Goal: Information Seeking & Learning: Find specific fact

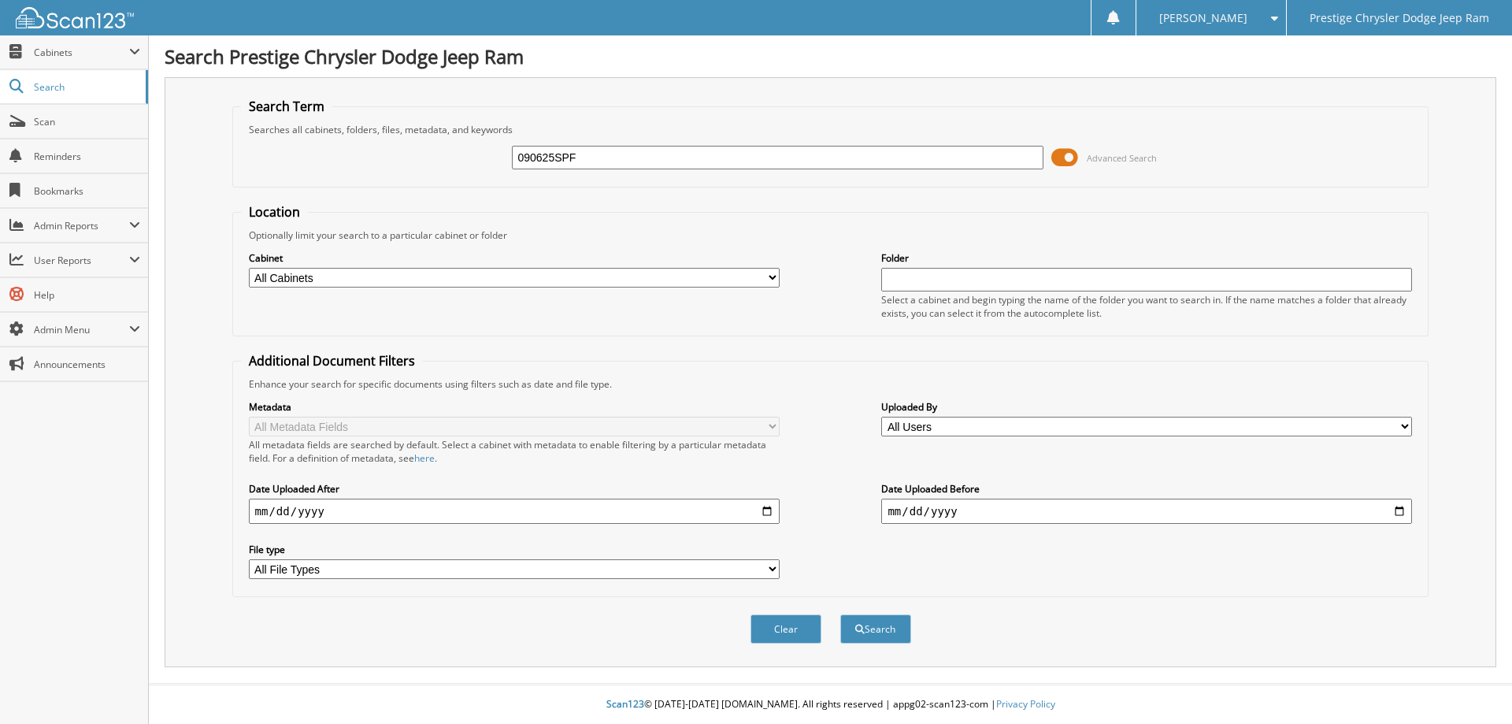
type input "090625SPF"
click at [841, 614] on button "Search" at bounding box center [876, 628] width 71 height 29
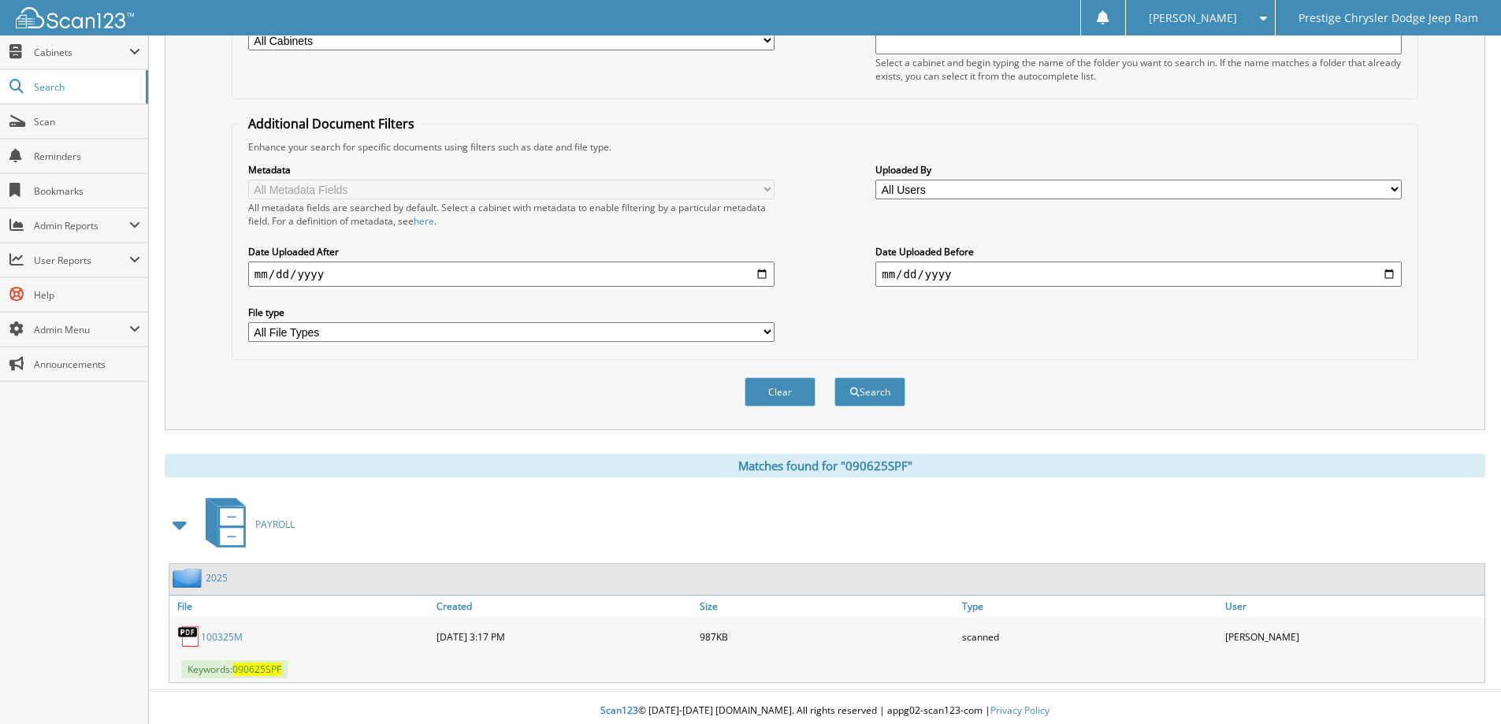
scroll to position [244, 0]
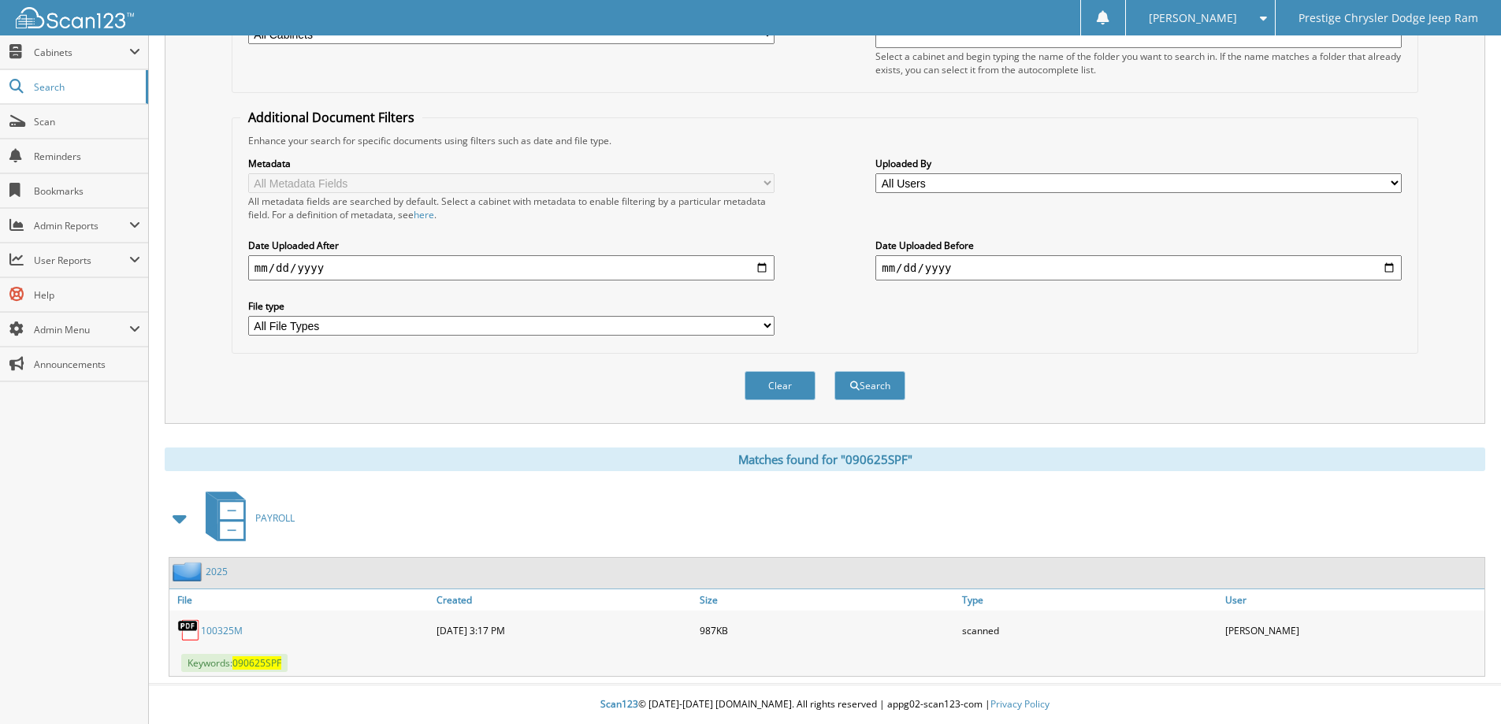
click at [231, 630] on link "100325M" at bounding box center [222, 630] width 42 height 13
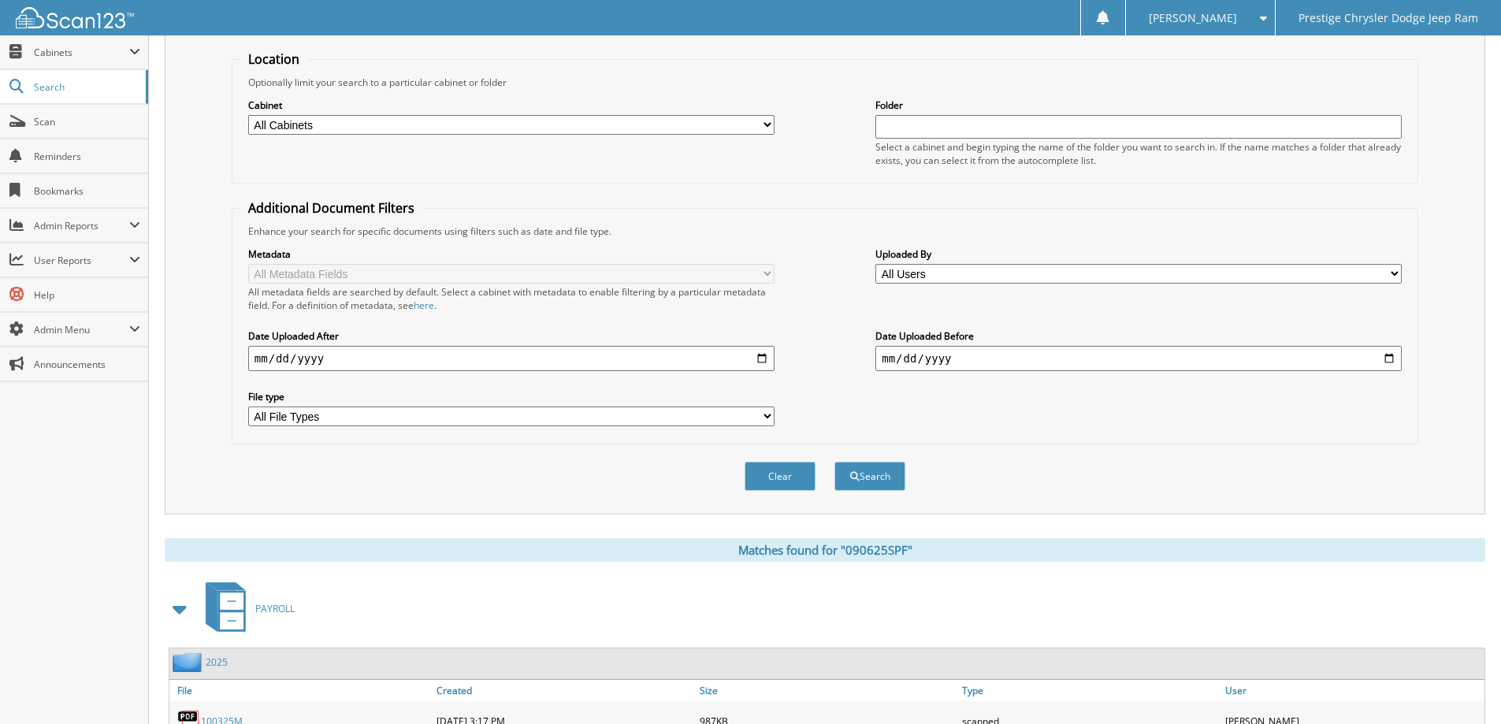
scroll to position [0, 0]
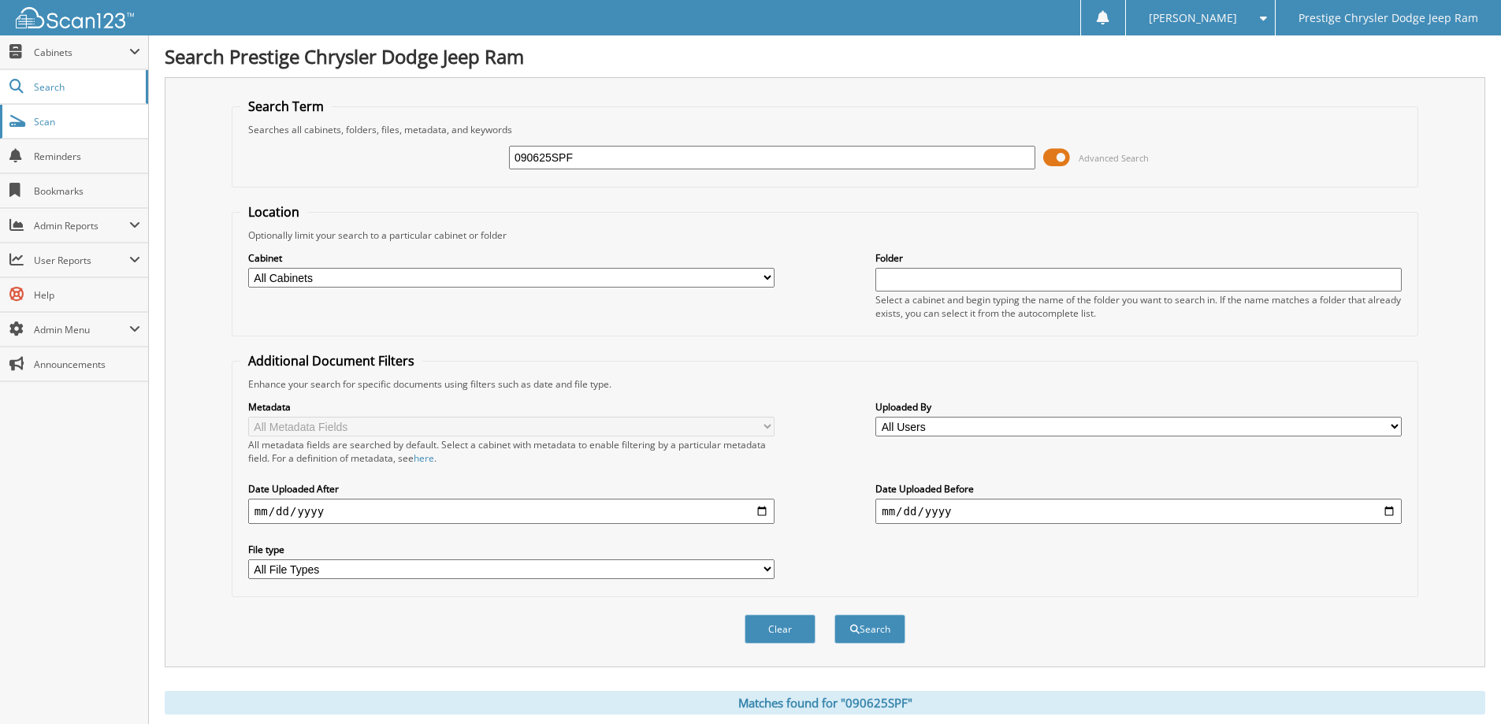
click at [62, 115] on span "Scan" at bounding box center [87, 121] width 106 height 13
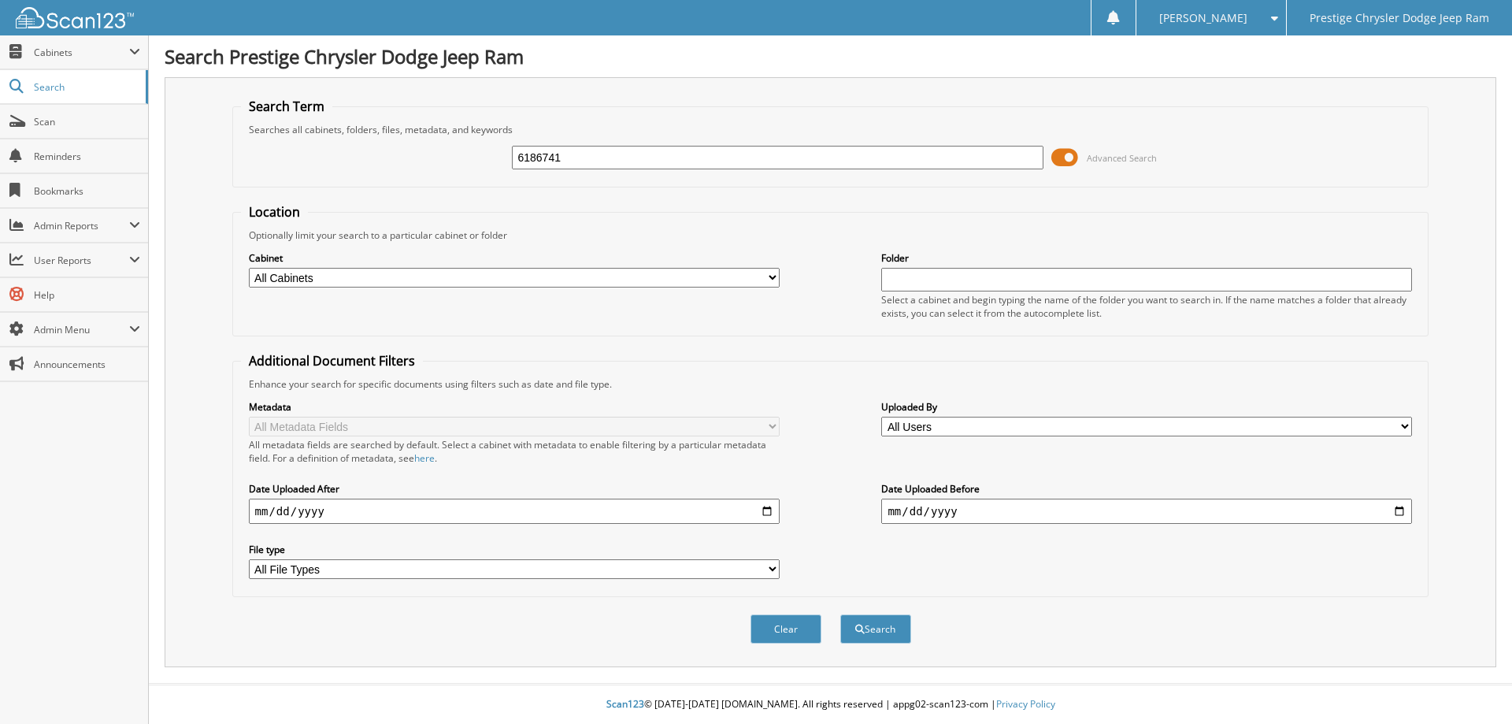
type input "6186741"
click at [841, 614] on button "Search" at bounding box center [876, 628] width 71 height 29
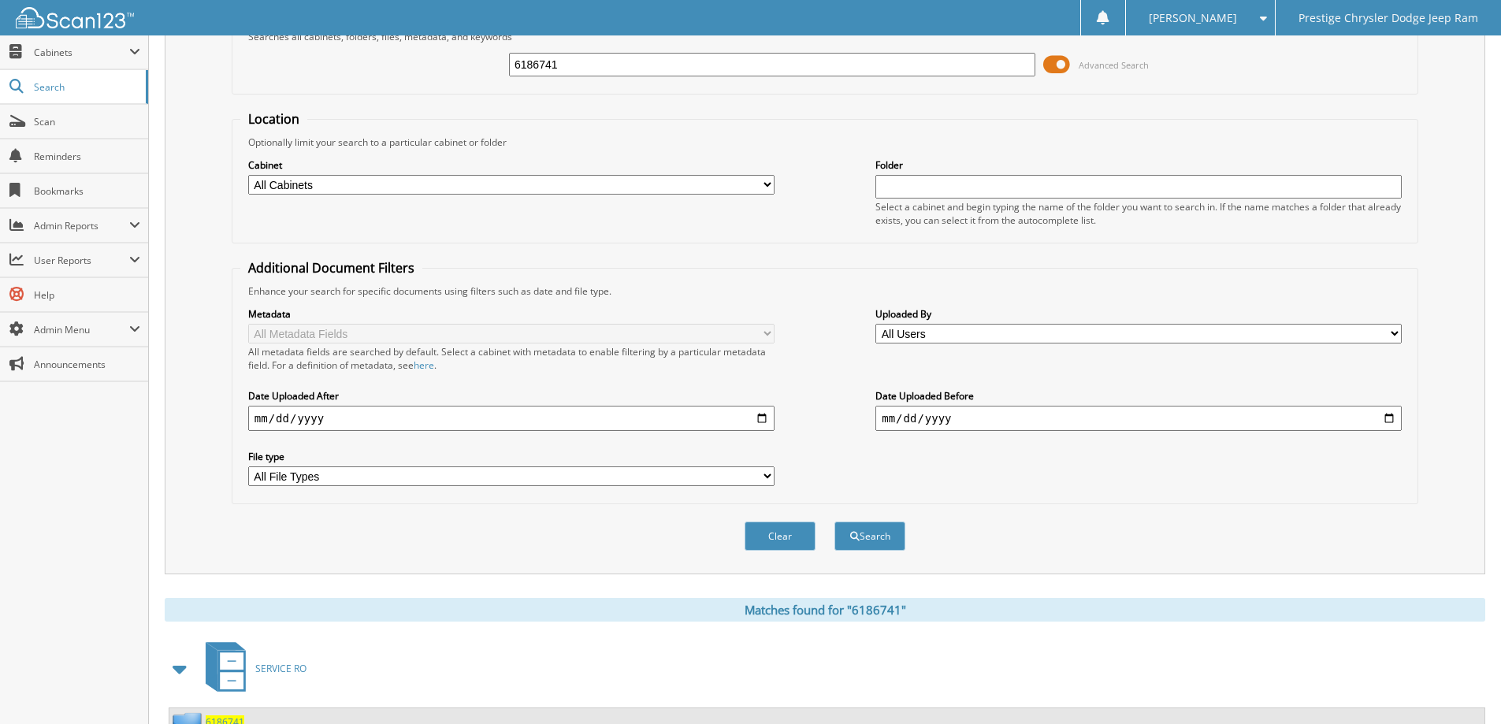
scroll to position [244, 0]
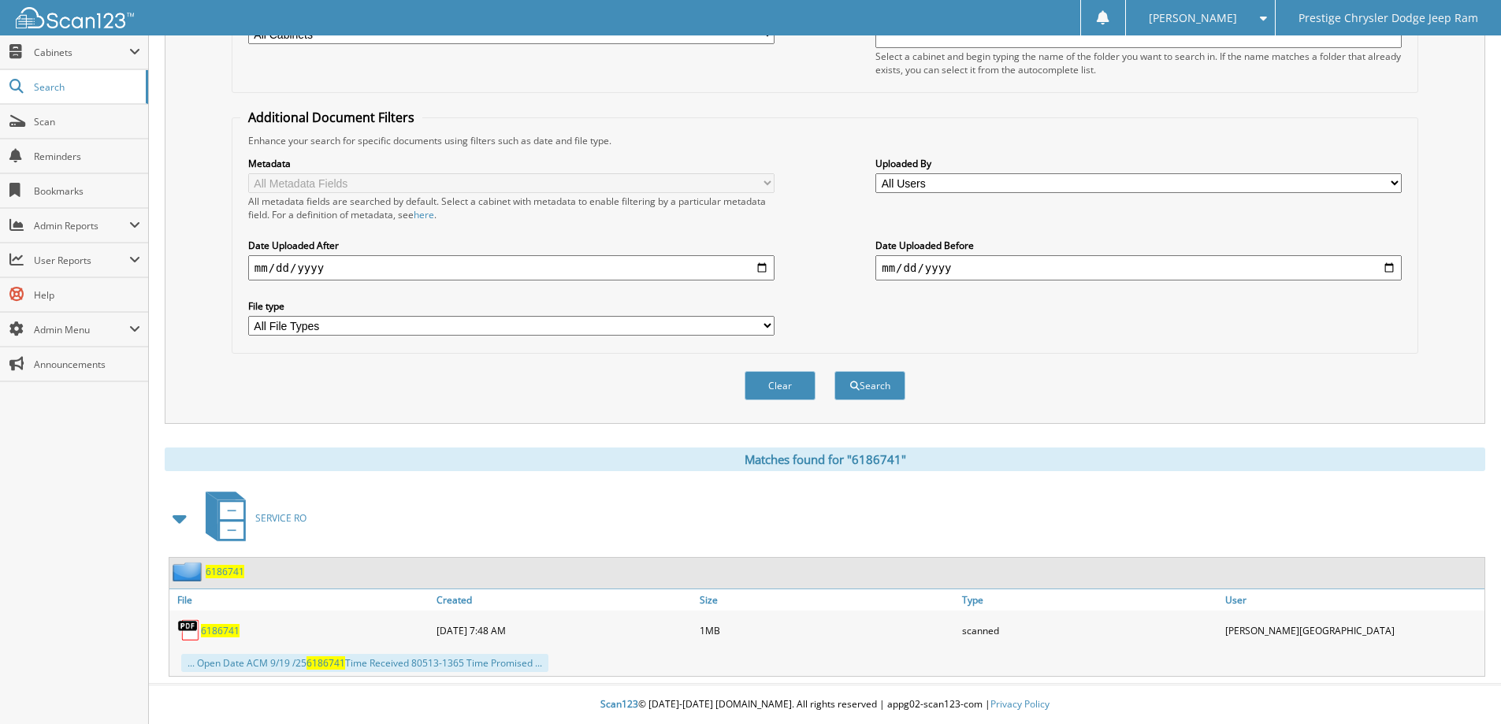
click at [213, 624] on span "6186741" at bounding box center [220, 630] width 39 height 13
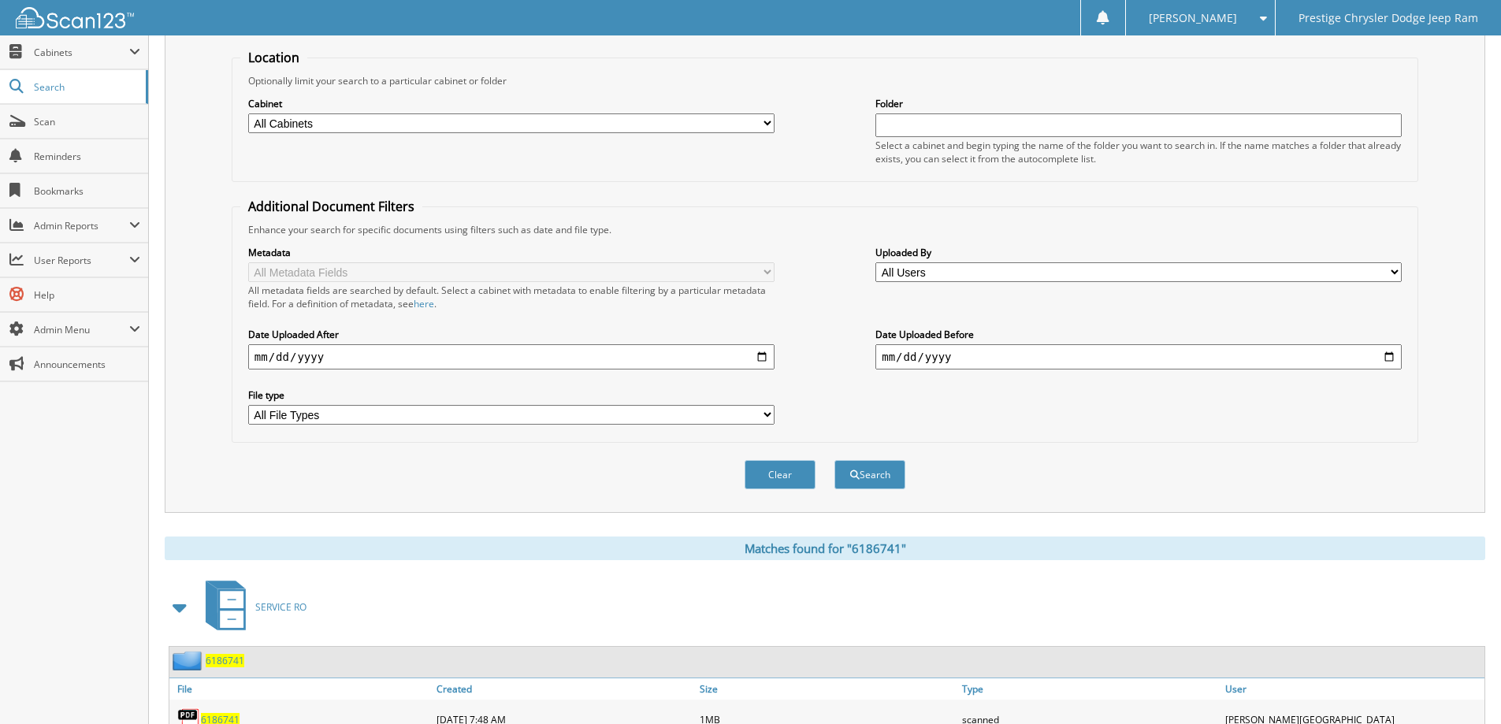
scroll to position [0, 0]
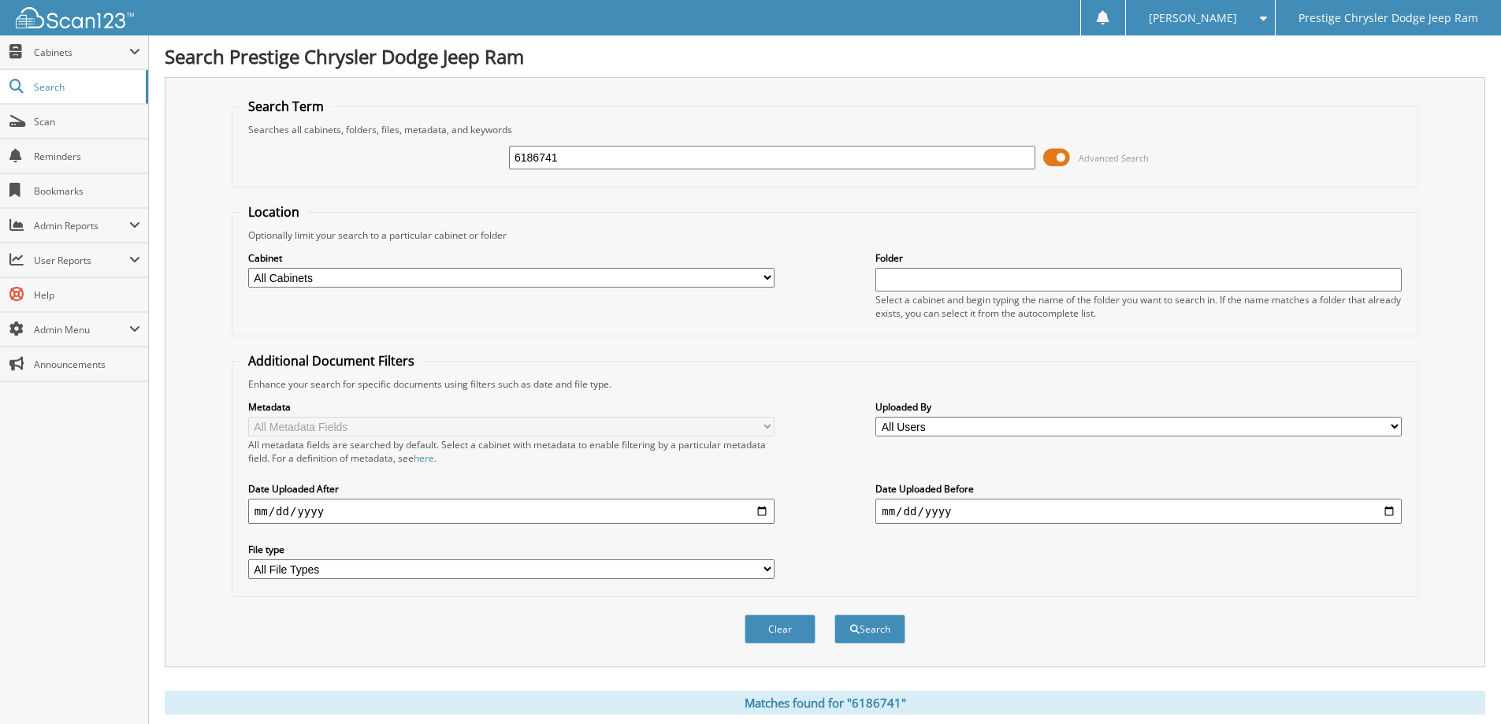
drag, startPoint x: 622, startPoint y: 165, endPoint x: 328, endPoint y: 194, distance: 294.5
click at [328, 194] on form "Search Term Searches all cabinets, folders, files, metadata, and keywords 61867…" at bounding box center [825, 379] width 1186 height 563
type input "MAGGIO"
click at [834, 614] on button "Search" at bounding box center [869, 628] width 71 height 29
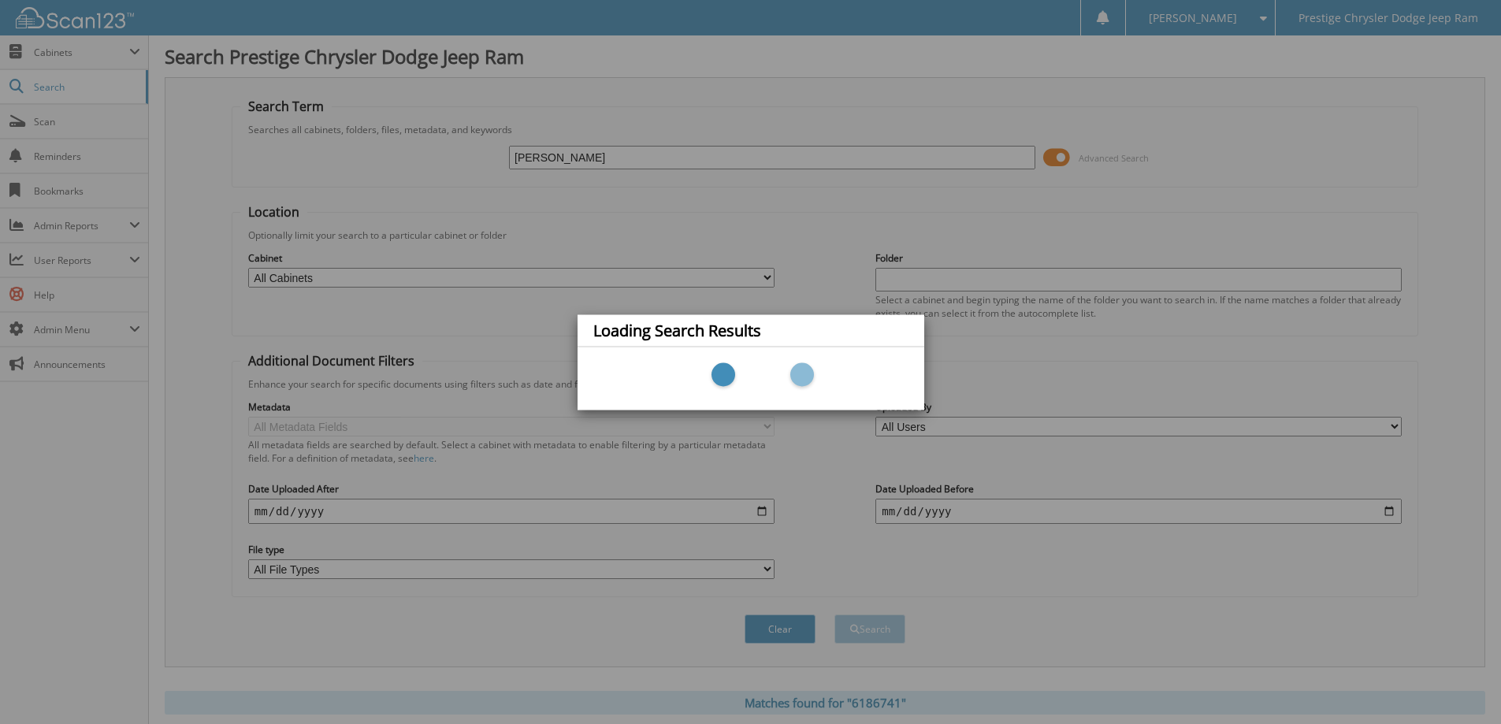
click at [481, 274] on div "Loading Search Results" at bounding box center [750, 362] width 1501 height 724
